Goal: Task Accomplishment & Management: Manage account settings

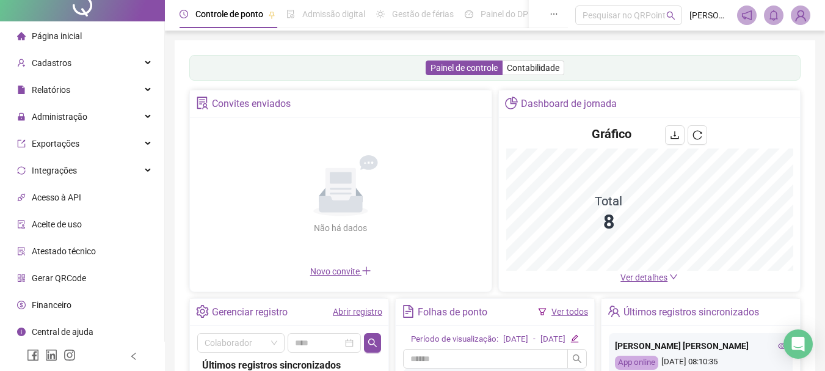
scroll to position [12, 0]
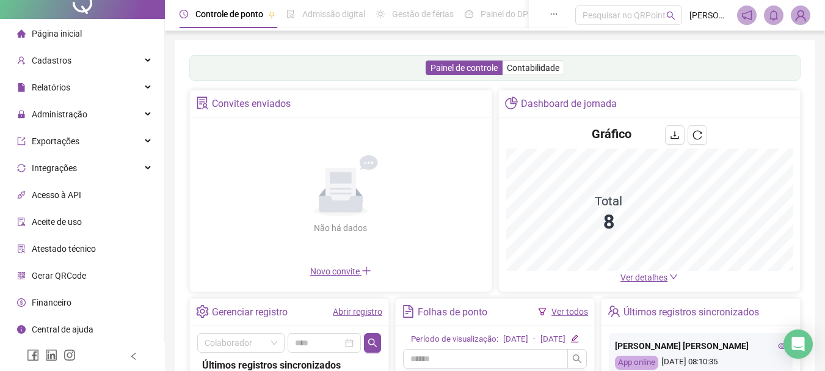
click at [44, 278] on span "Gerar QRCode" at bounding box center [59, 275] width 54 height 10
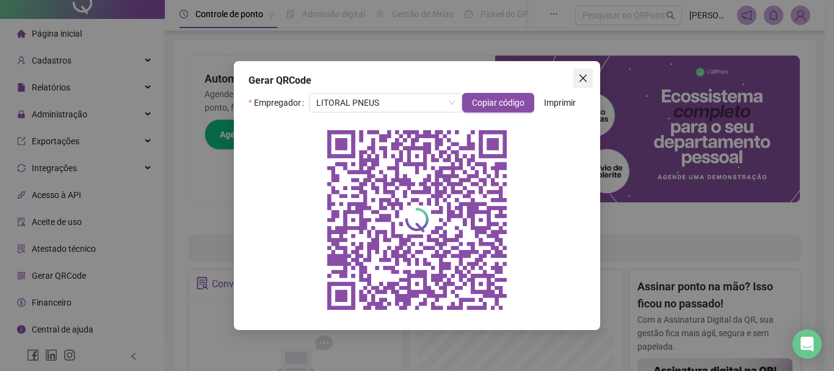
click at [581, 77] on icon "close" at bounding box center [582, 77] width 7 height 7
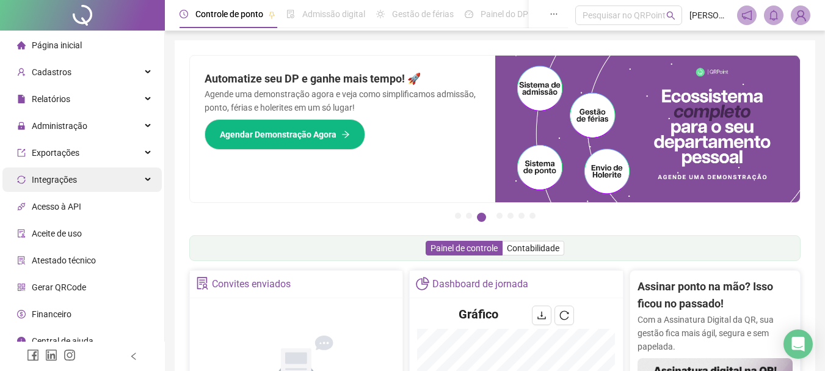
scroll to position [12, 0]
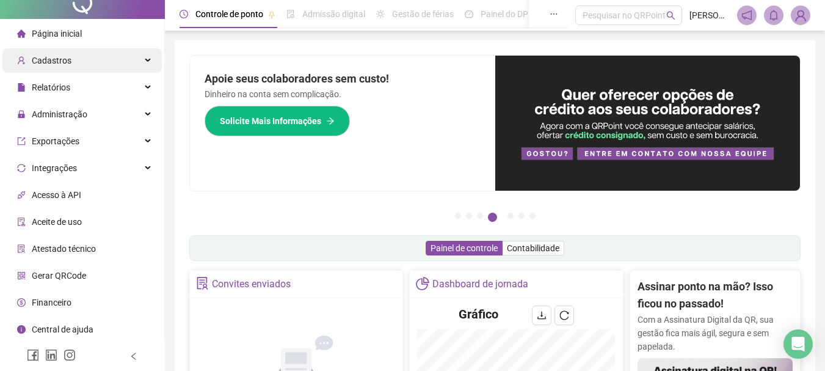
click at [104, 62] on div "Cadastros" at bounding box center [81, 60] width 159 height 24
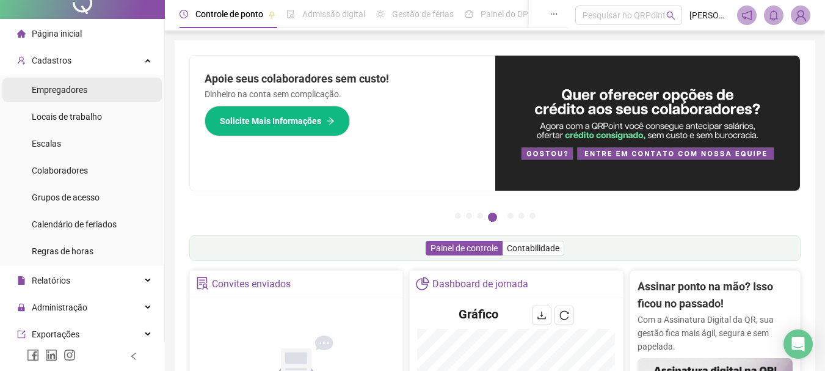
click at [94, 90] on li "Empregadores" at bounding box center [81, 90] width 159 height 24
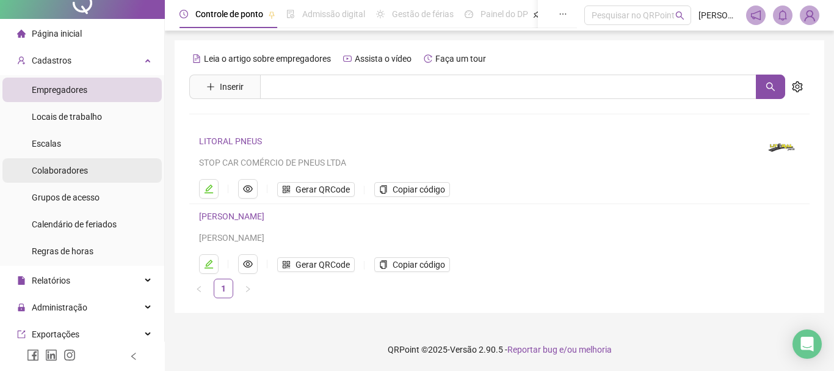
click at [65, 173] on span "Colaboradores" at bounding box center [60, 170] width 56 height 10
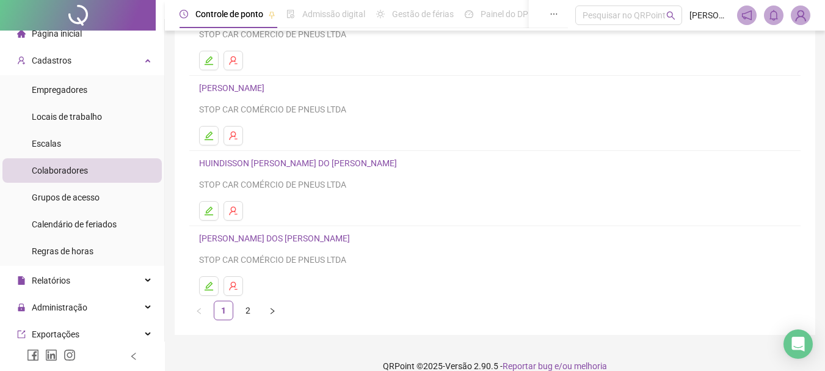
scroll to position [220, 0]
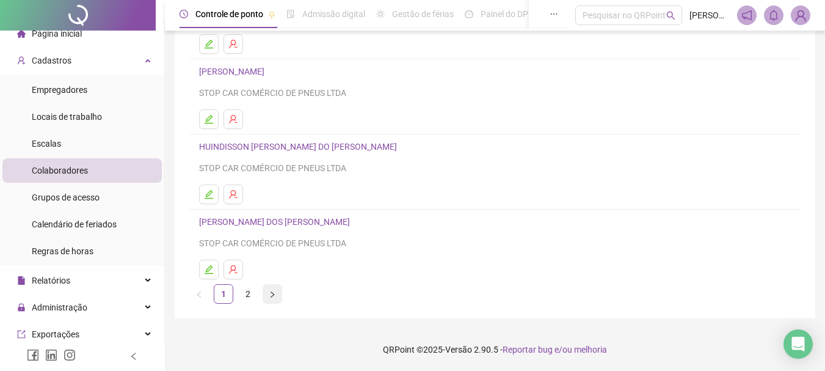
click at [270, 296] on icon "right" at bounding box center [272, 294] width 7 height 7
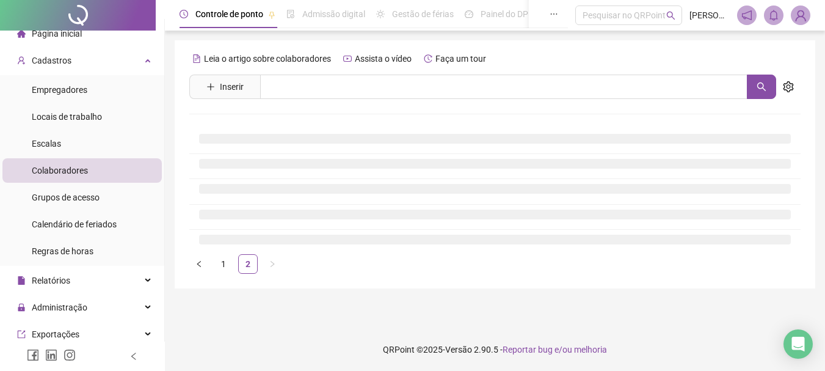
scroll to position [0, 0]
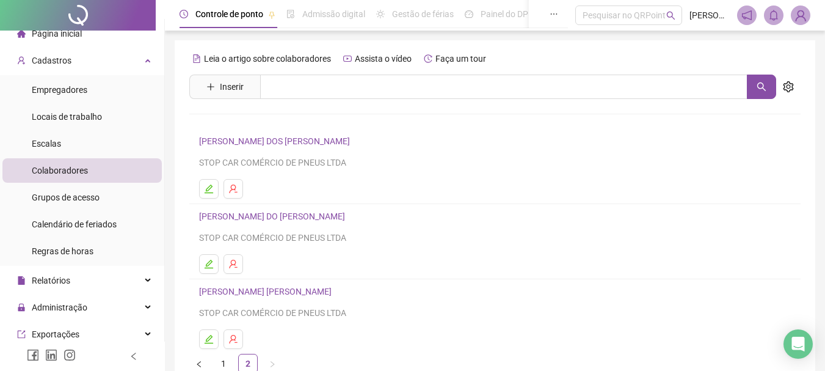
click at [217, 147] on h4 "[PERSON_NAME] DOS [PERSON_NAME]" at bounding box center [494, 141] width 591 height 15
click at [210, 192] on icon "edit" at bounding box center [209, 189] width 10 height 10
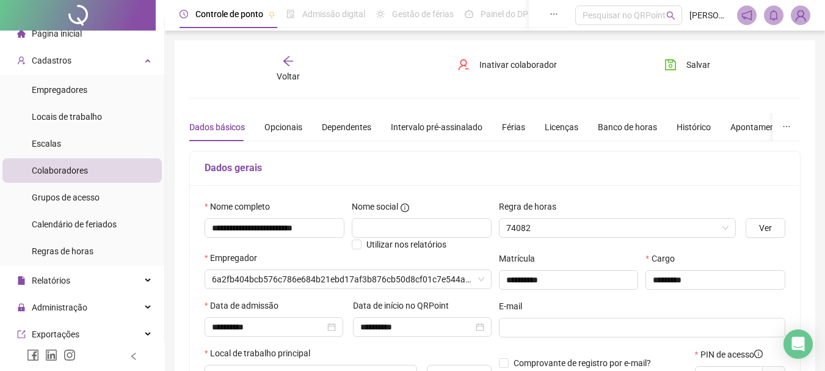
type input "**********"
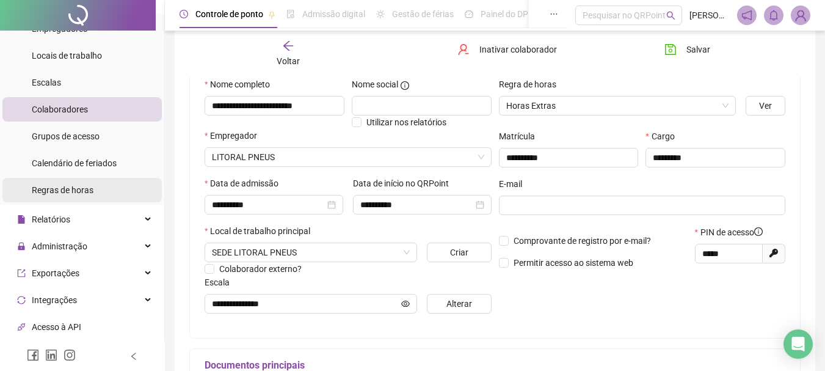
scroll to position [134, 0]
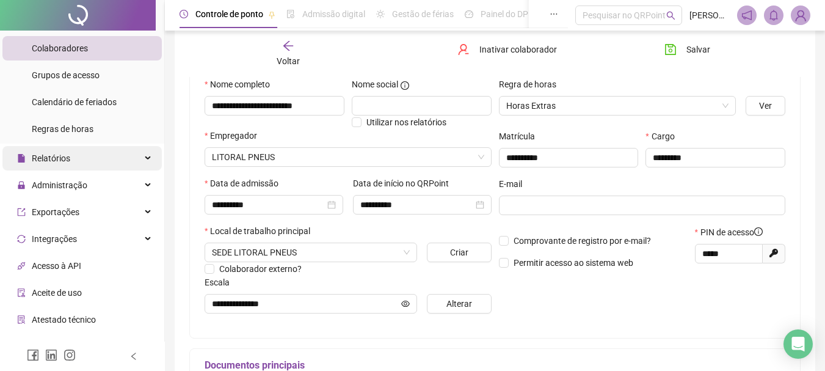
click at [135, 153] on div "Relatórios" at bounding box center [81, 158] width 159 height 24
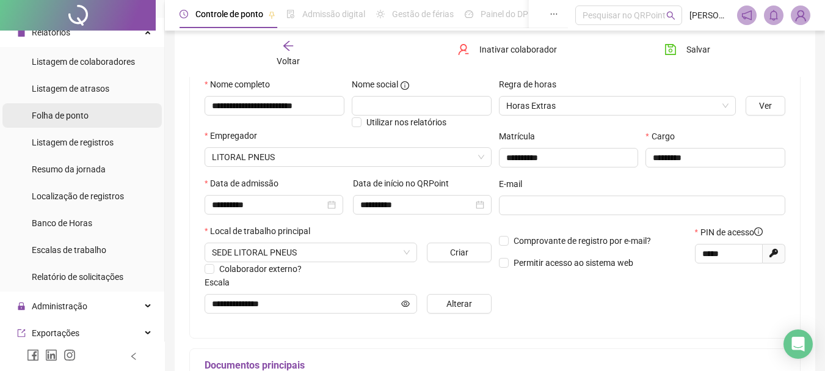
scroll to position [317, 0]
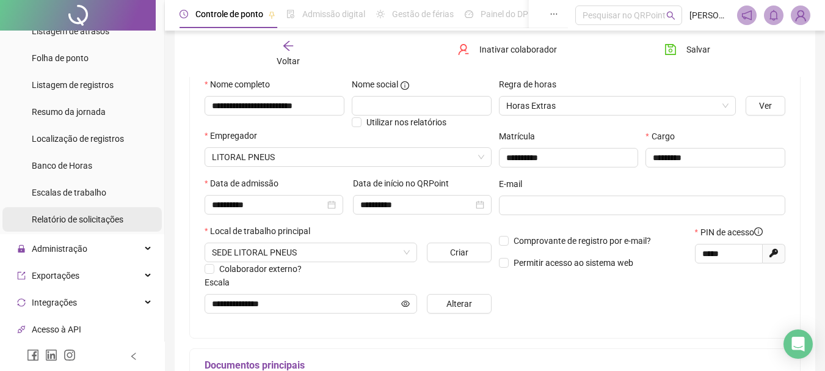
click at [101, 219] on span "Relatório de solicitações" at bounding box center [78, 219] width 92 height 10
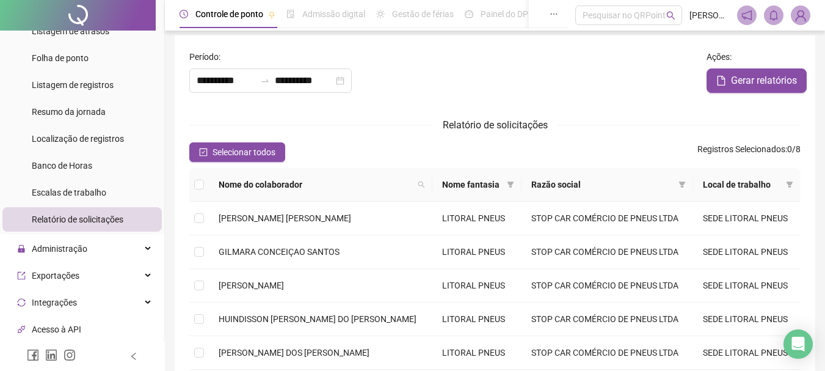
scroll to position [122, 0]
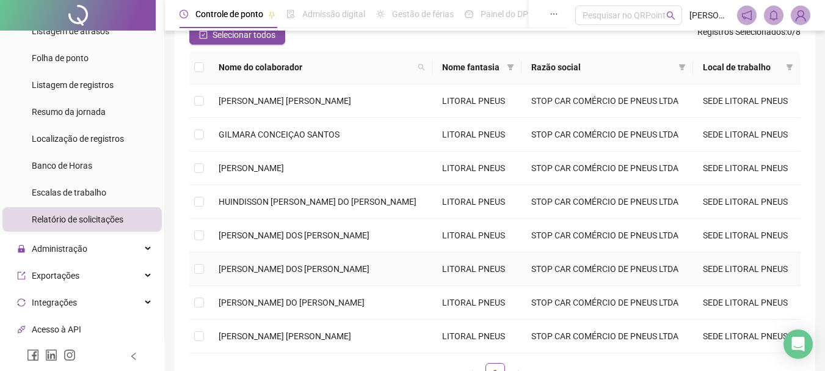
type input "**********"
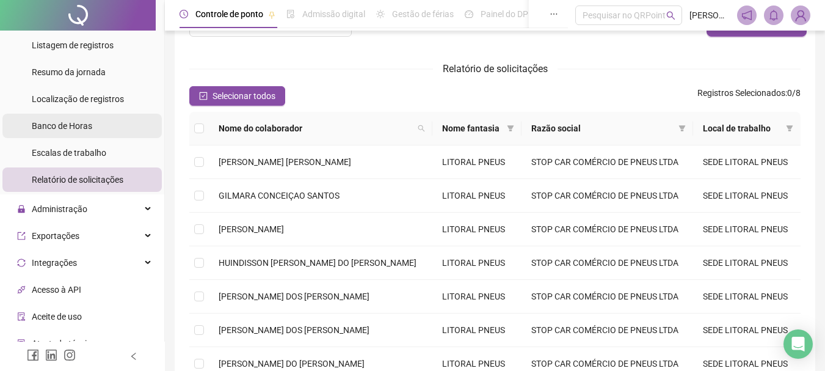
scroll to position [378, 0]
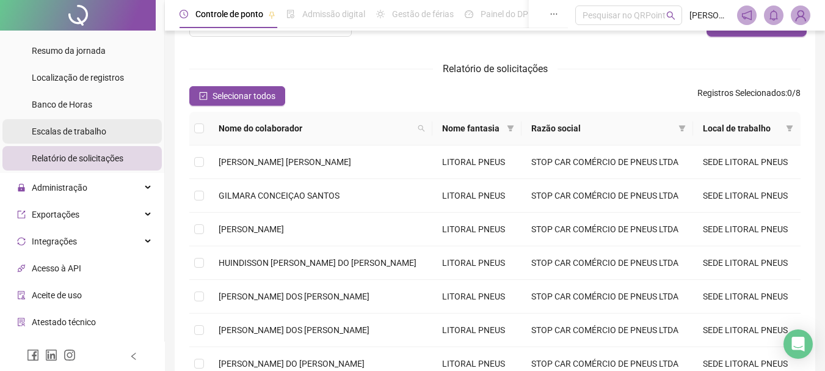
click at [79, 131] on span "Escalas de trabalho" at bounding box center [69, 131] width 74 height 10
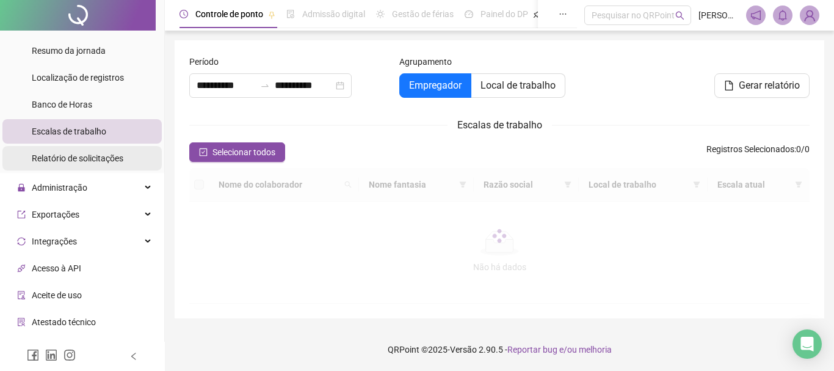
click at [87, 157] on span "Relatório de solicitações" at bounding box center [78, 158] width 92 height 10
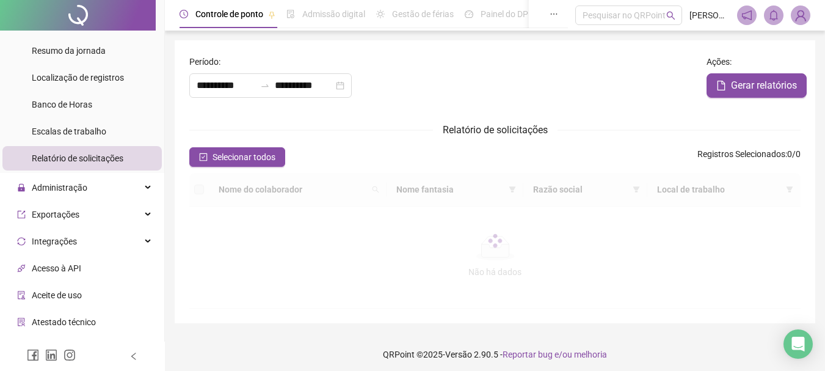
type input "**********"
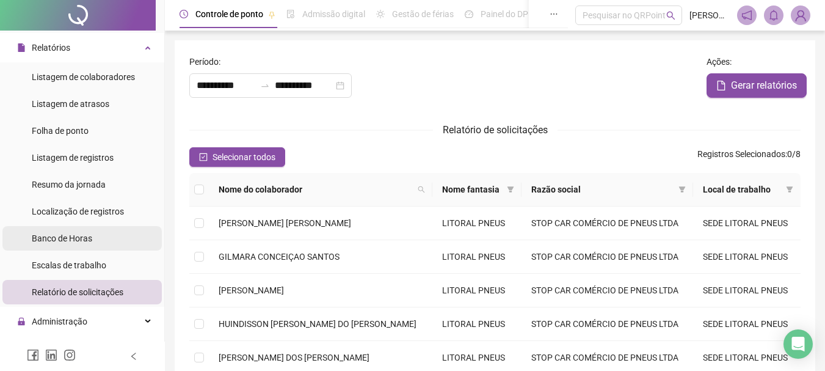
scroll to position [305, 0]
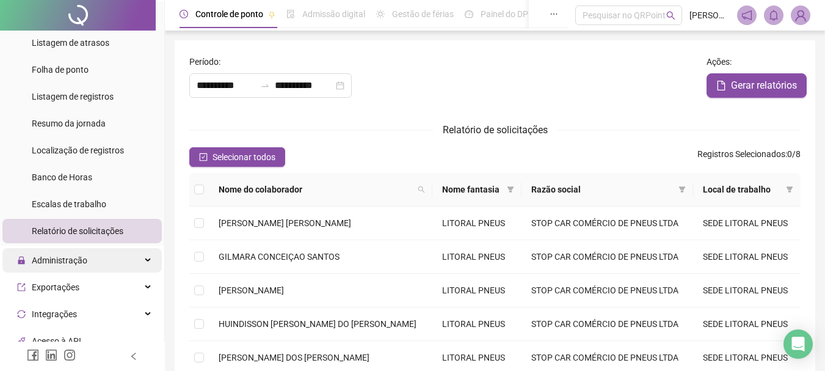
click at [136, 262] on div "Administração" at bounding box center [81, 260] width 159 height 24
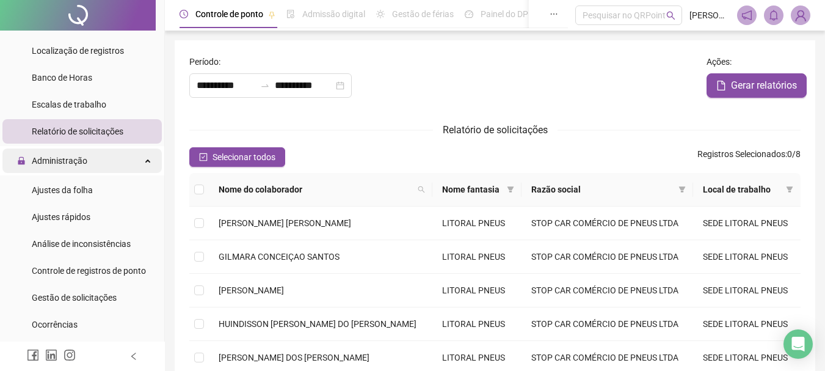
scroll to position [488, 0]
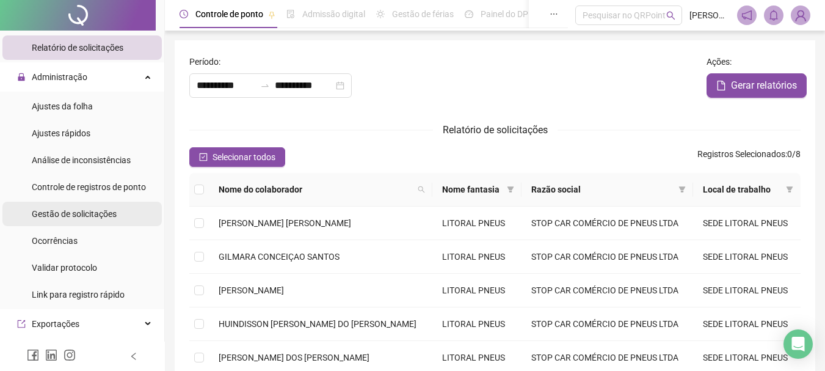
click at [111, 219] on span "Gestão de solicitações" at bounding box center [74, 214] width 85 height 10
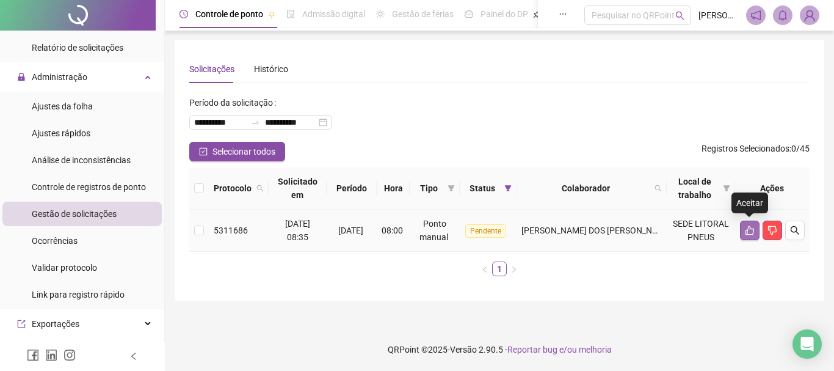
click at [749, 225] on button "button" at bounding box center [750, 230] width 20 height 20
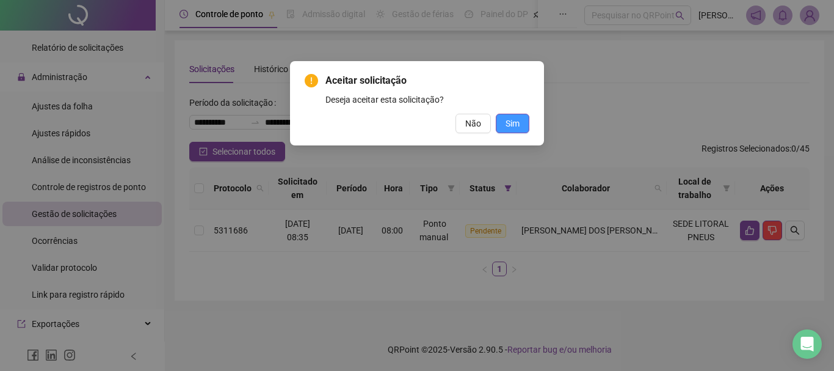
click at [519, 127] on span "Sim" at bounding box center [512, 123] width 14 height 13
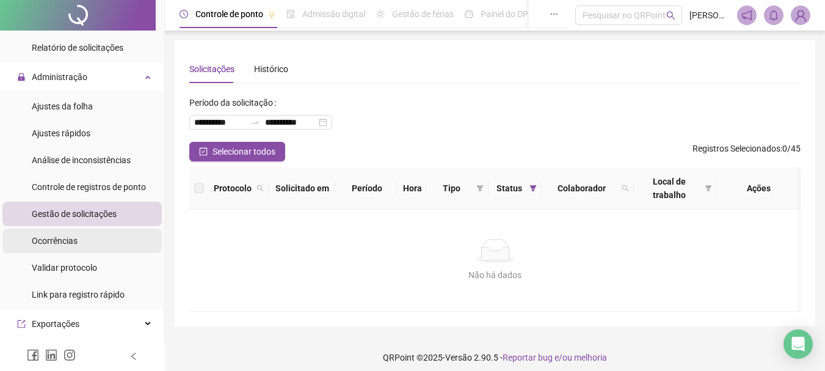
click at [61, 242] on span "Ocorrências" at bounding box center [55, 241] width 46 height 10
